Goal: Find specific page/section: Find specific page/section

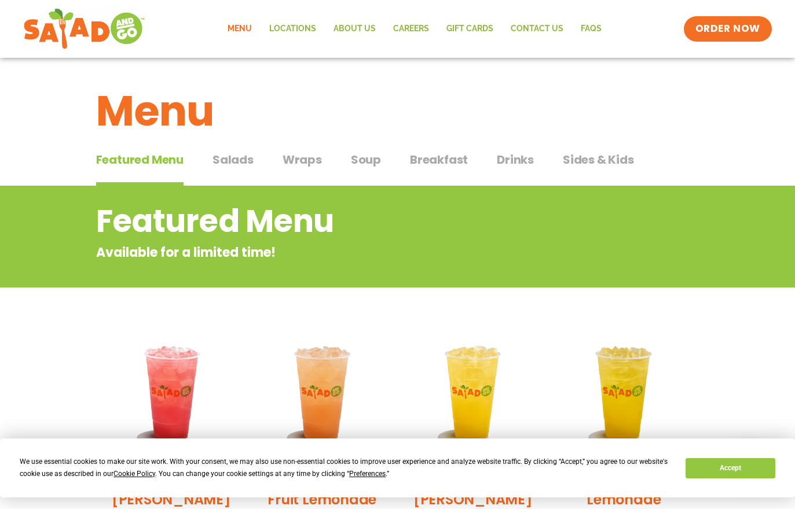
click at [366, 159] on span "Soup" at bounding box center [366, 159] width 30 height 17
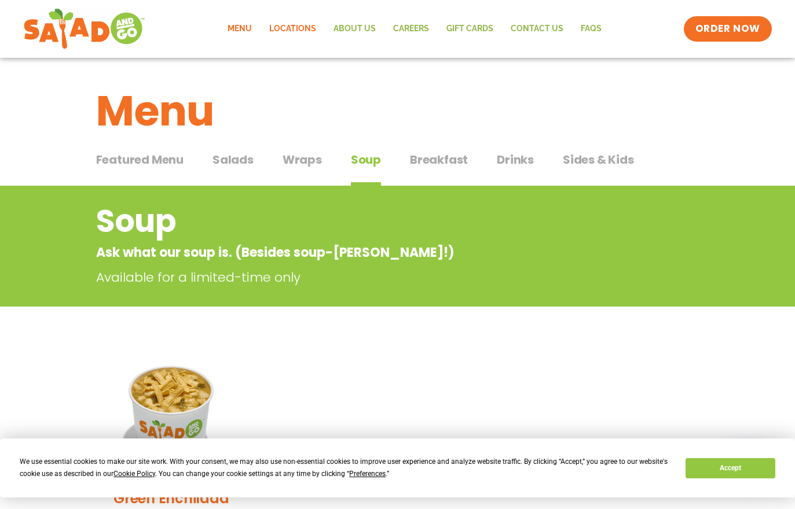
click at [306, 36] on link "Locations" at bounding box center [292, 29] width 64 height 27
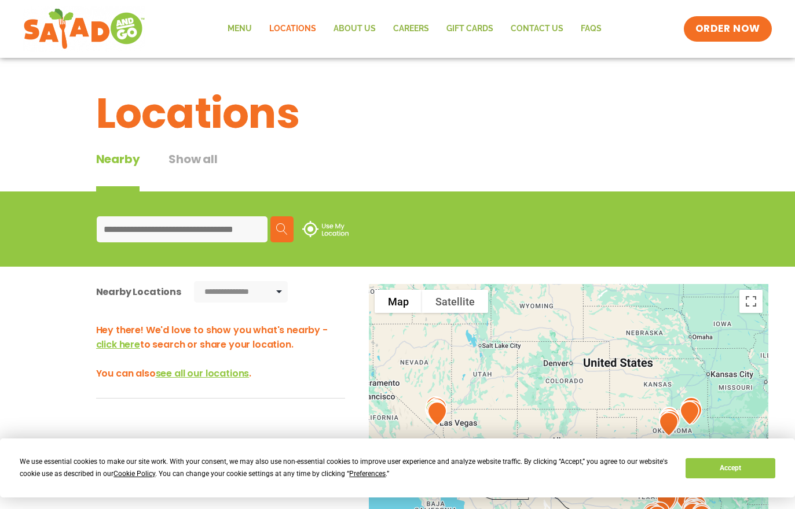
click at [243, 238] on input at bounding box center [182, 229] width 171 height 26
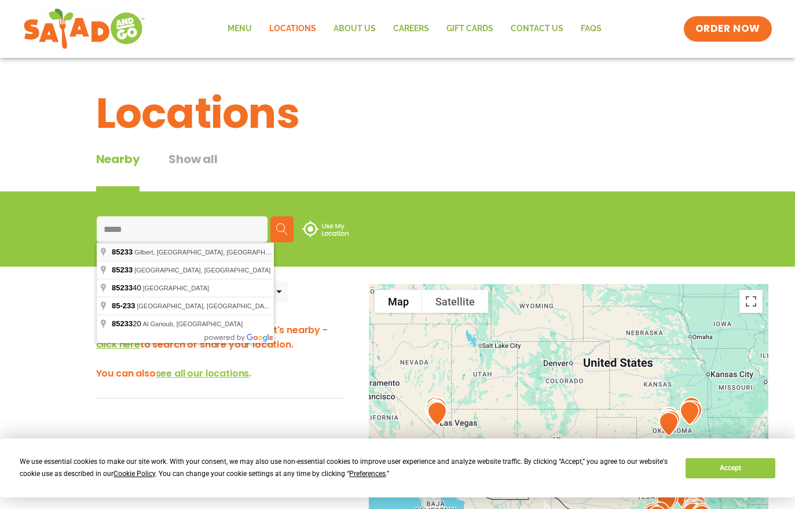
type input "**********"
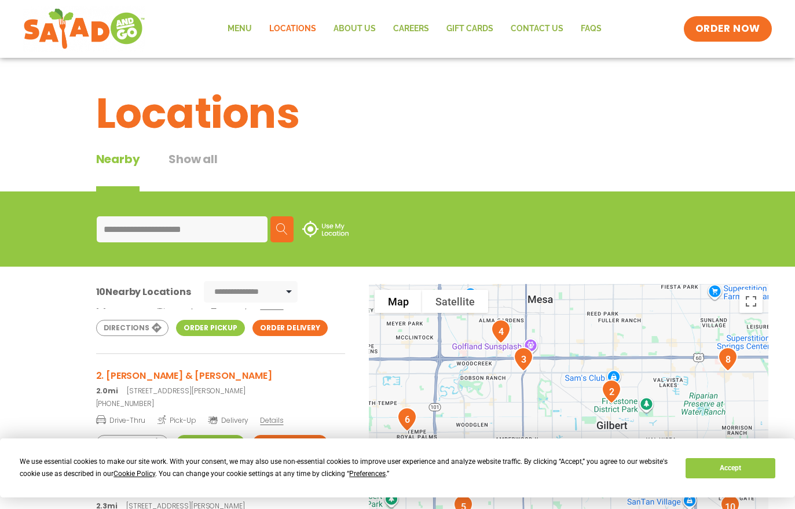
scroll to position [70, 0]
click at [182, 373] on h3 "2. Gilbert & Guadalupe" at bounding box center [220, 375] width 249 height 14
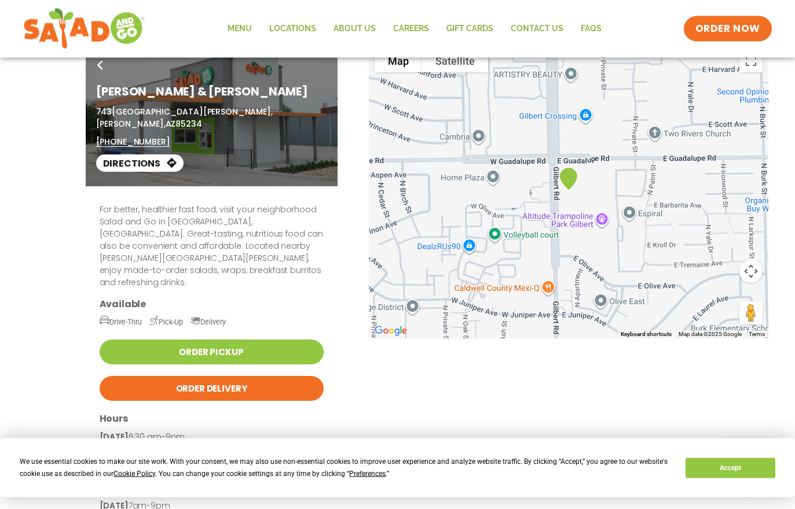
scroll to position [32, 0]
click at [288, 340] on link "Order Pickup" at bounding box center [212, 352] width 224 height 25
